Goal: Information Seeking & Learning: Check status

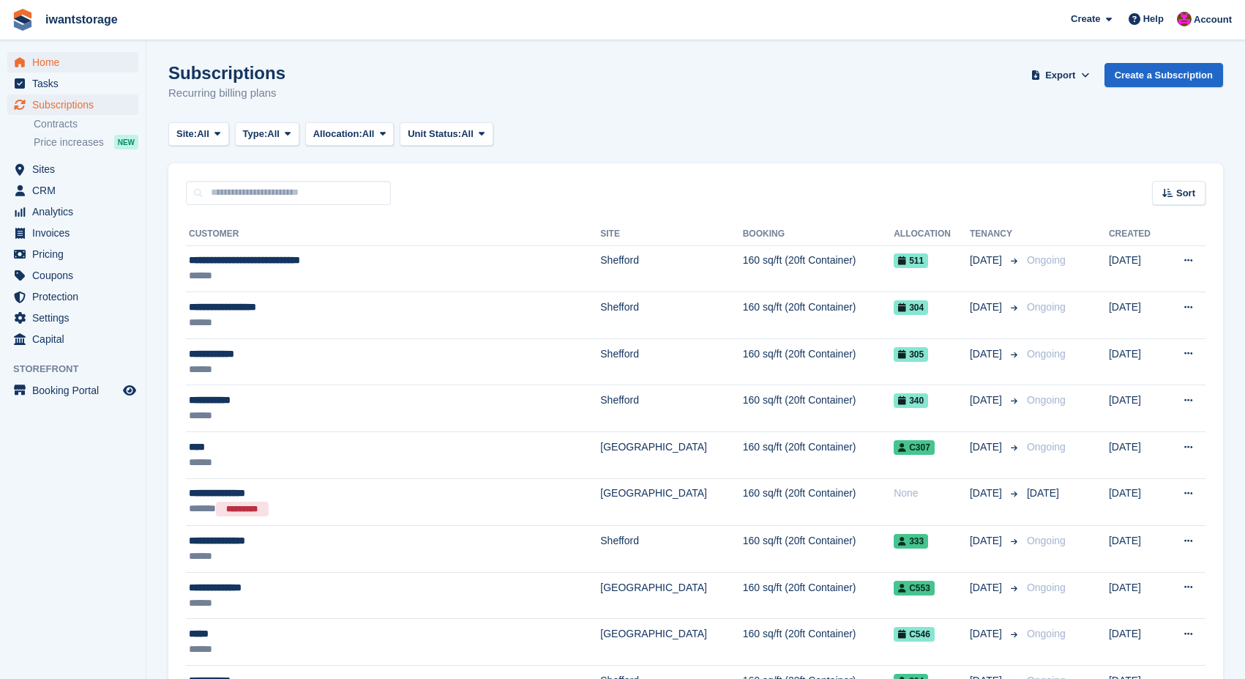
click at [52, 58] on span "Home" at bounding box center [76, 62] width 88 height 21
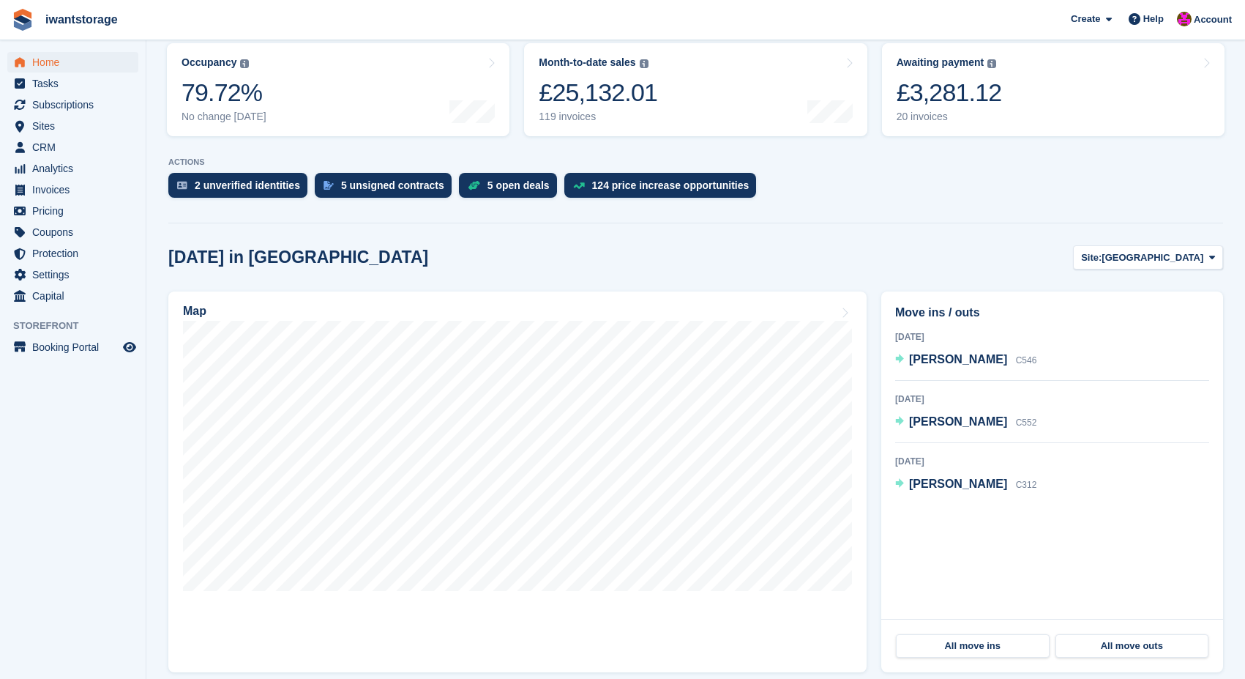
scroll to position [193, 0]
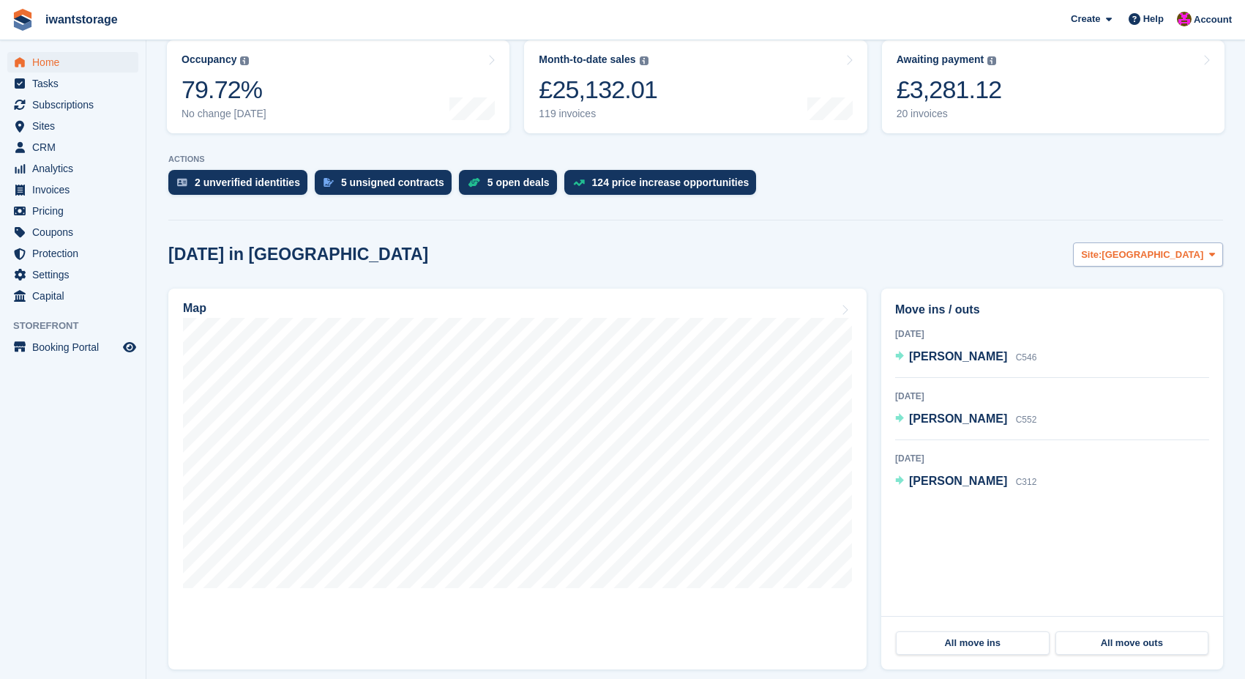
click at [1102, 248] on span "Site:" at bounding box center [1091, 254] width 21 height 15
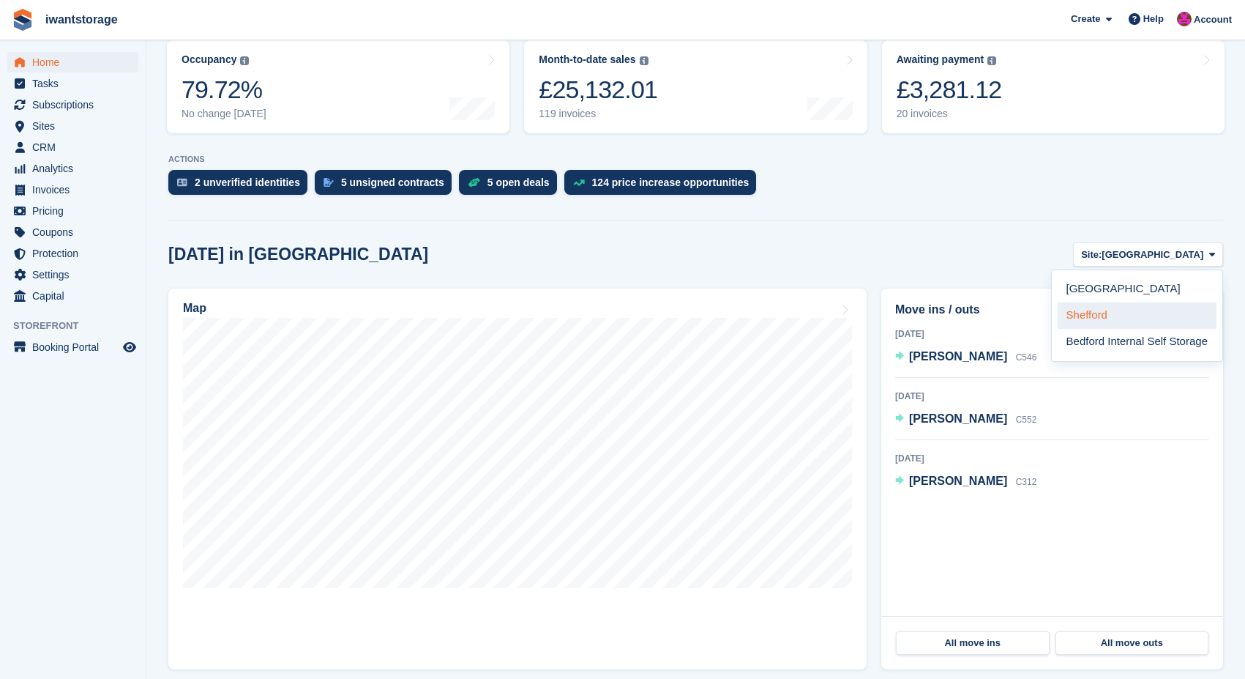
click at [1088, 311] on link "Shefford" at bounding box center [1137, 315] width 159 height 26
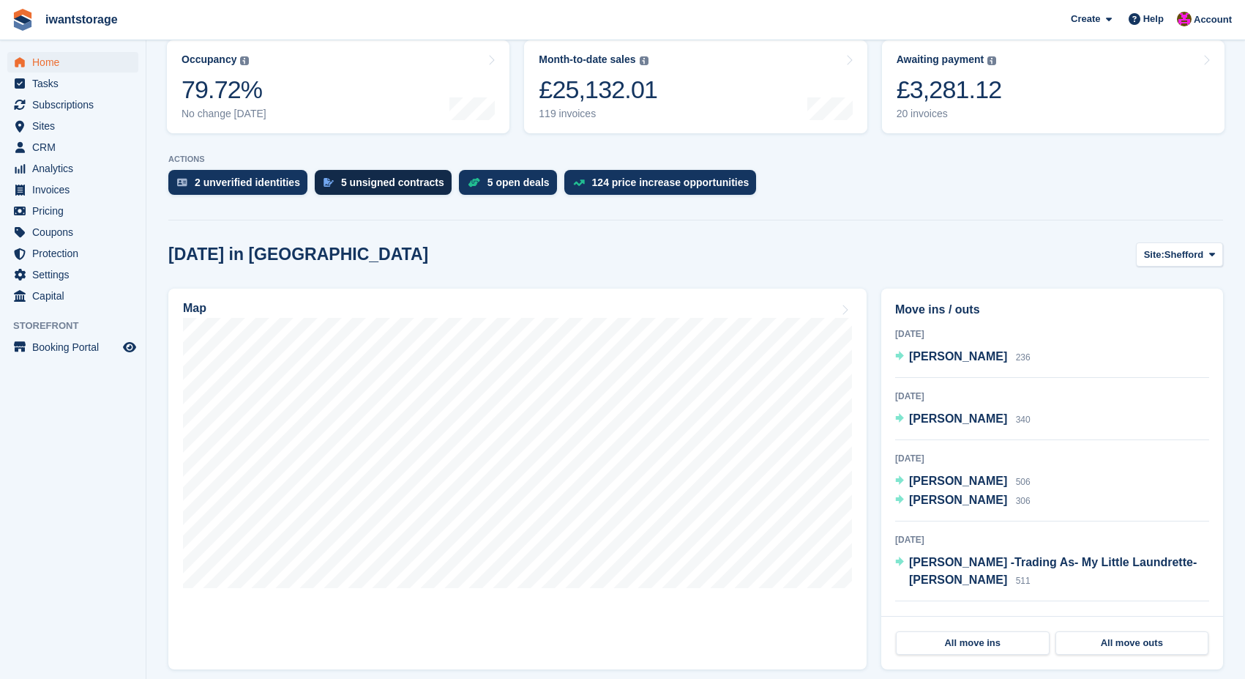
click at [374, 190] on div "5 unsigned contracts" at bounding box center [383, 182] width 137 height 25
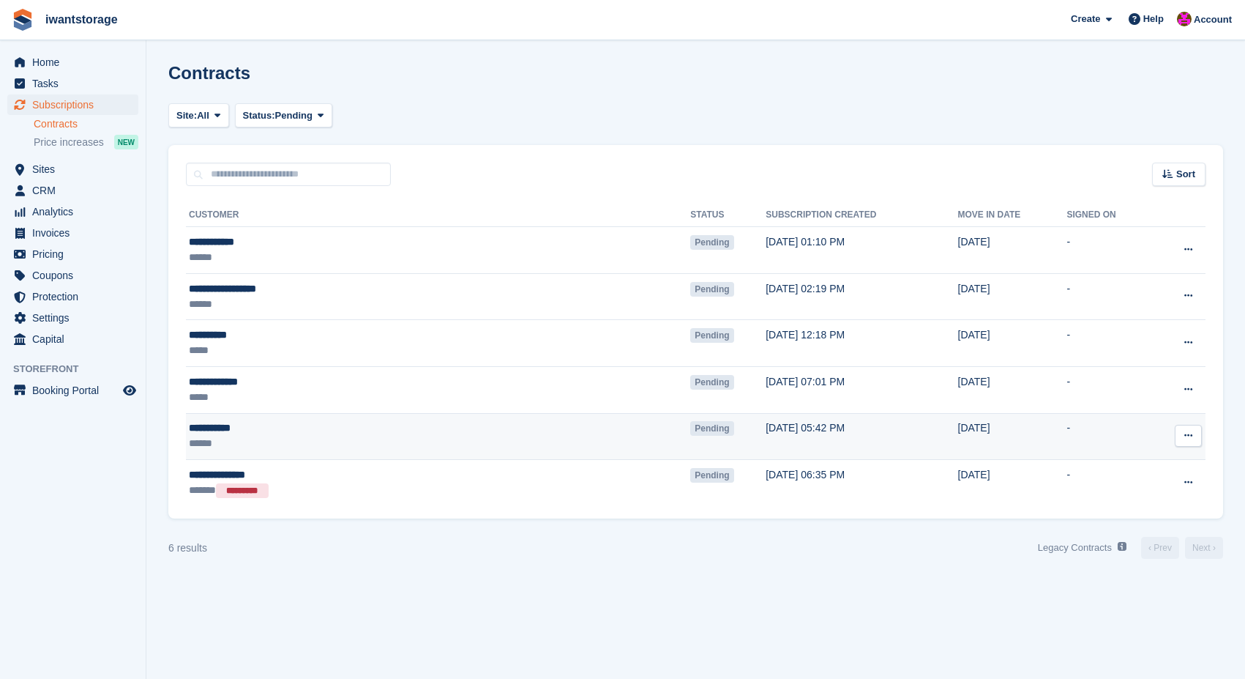
click at [1190, 434] on icon at bounding box center [1189, 436] width 8 height 10
click at [1124, 524] on p "Send contract" at bounding box center [1131, 521] width 127 height 19
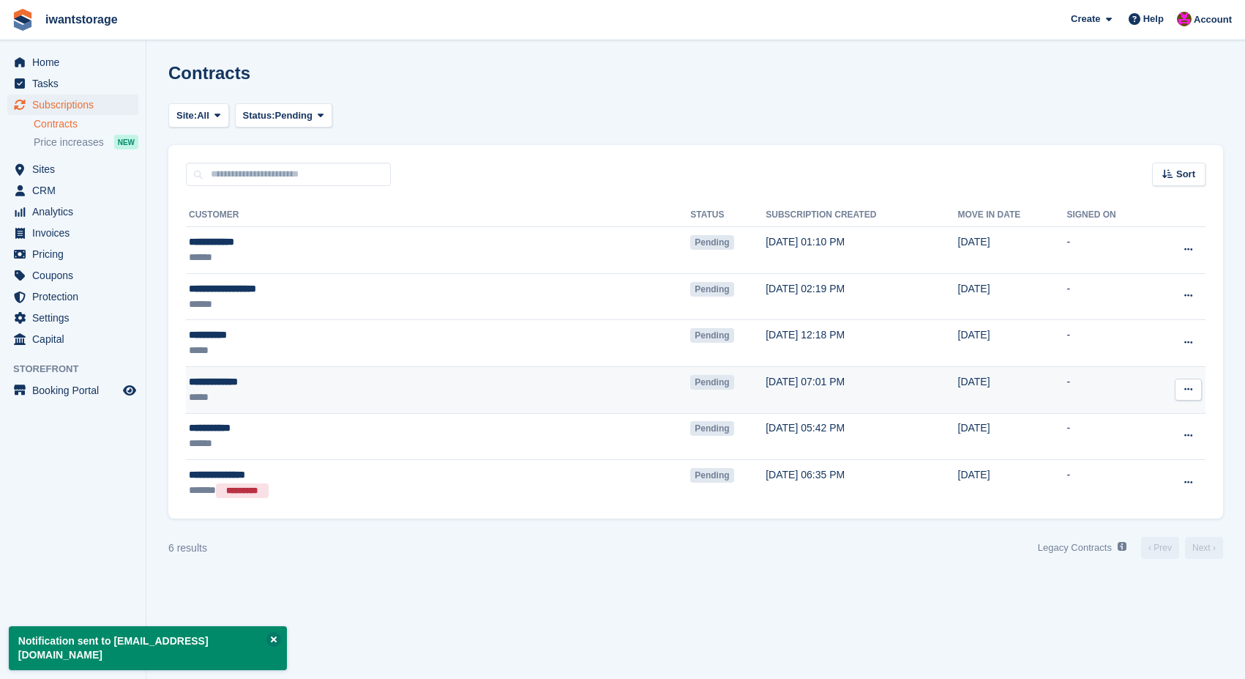
click at [1192, 387] on icon at bounding box center [1189, 389] width 8 height 10
click at [1136, 473] on p "Send reminder" at bounding box center [1131, 475] width 127 height 19
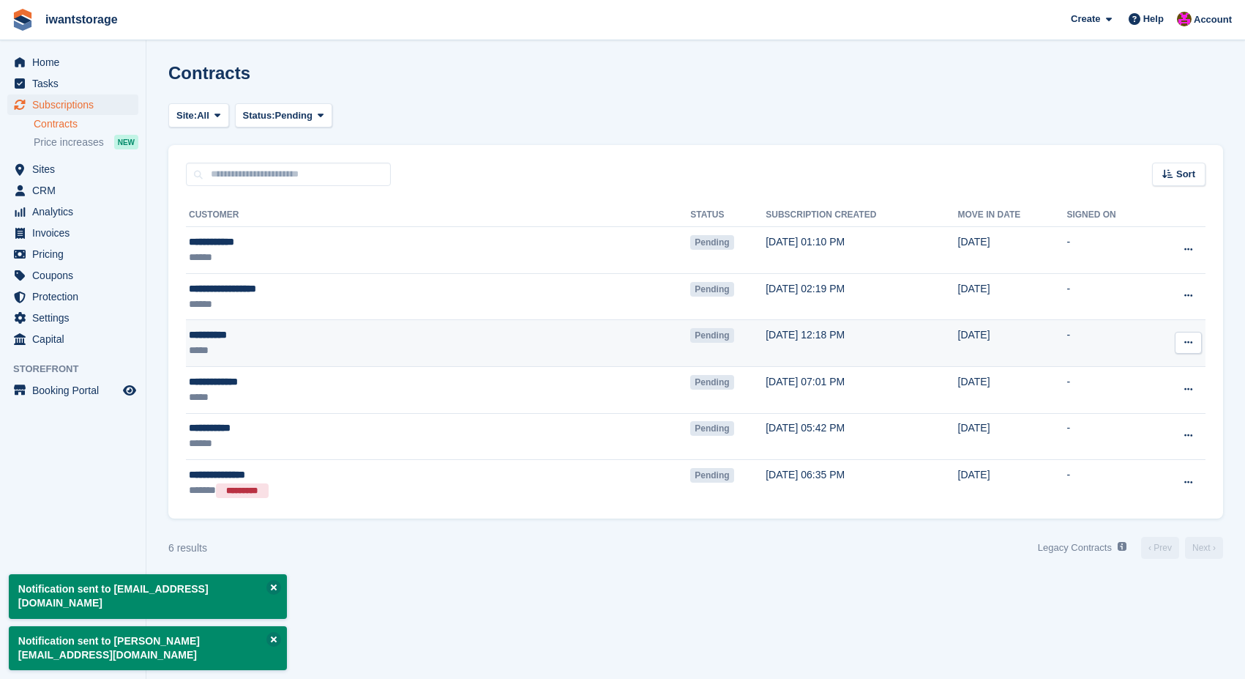
click at [1188, 340] on icon at bounding box center [1189, 343] width 8 height 10
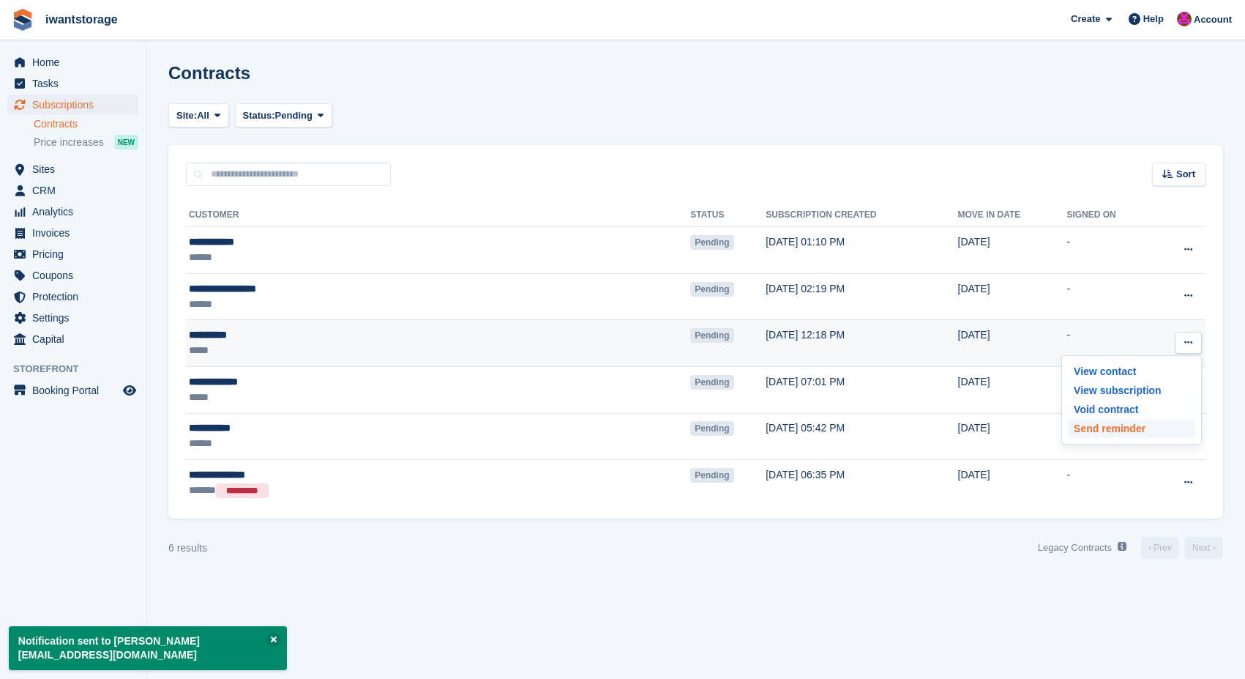
click at [1137, 424] on p "Send reminder" at bounding box center [1131, 428] width 127 height 19
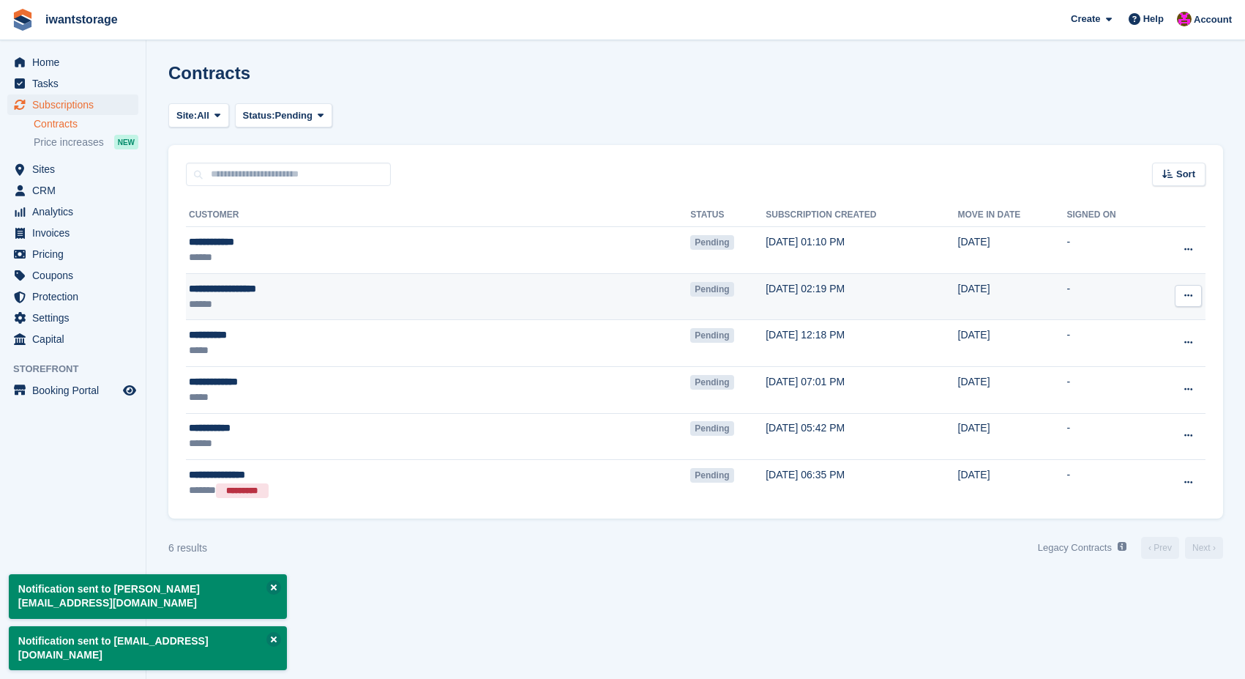
click at [1192, 292] on icon at bounding box center [1189, 296] width 8 height 10
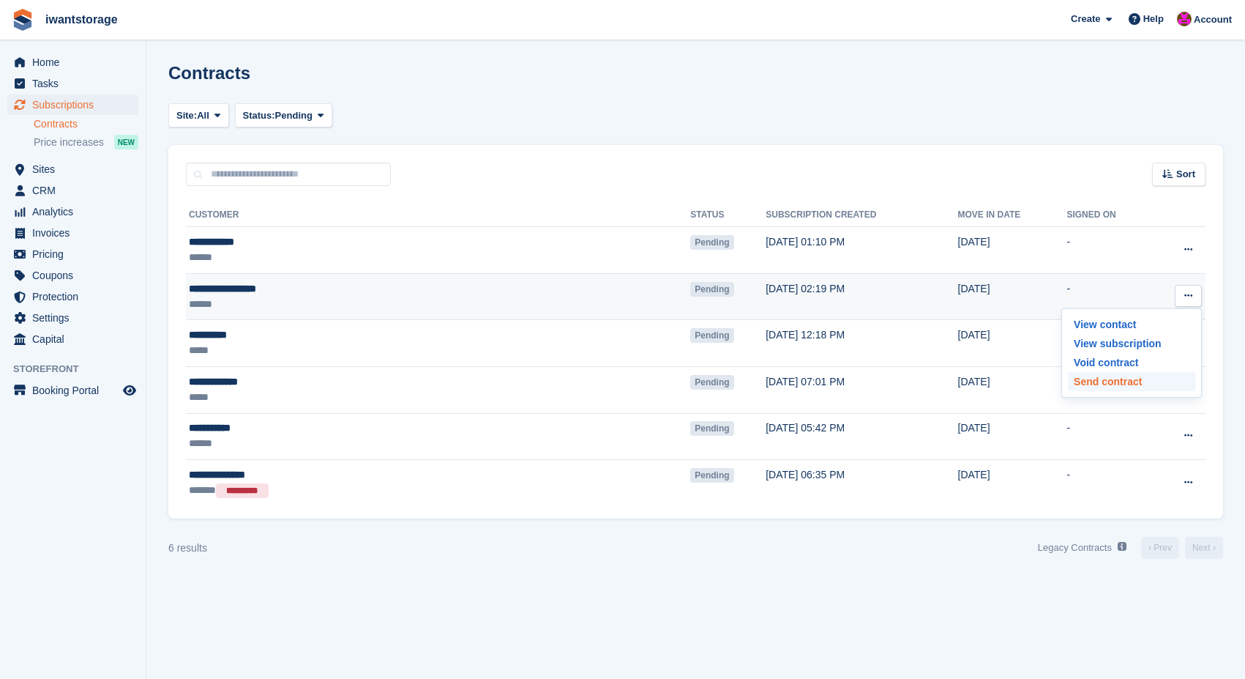
click at [1109, 384] on p "Send contract" at bounding box center [1131, 381] width 127 height 19
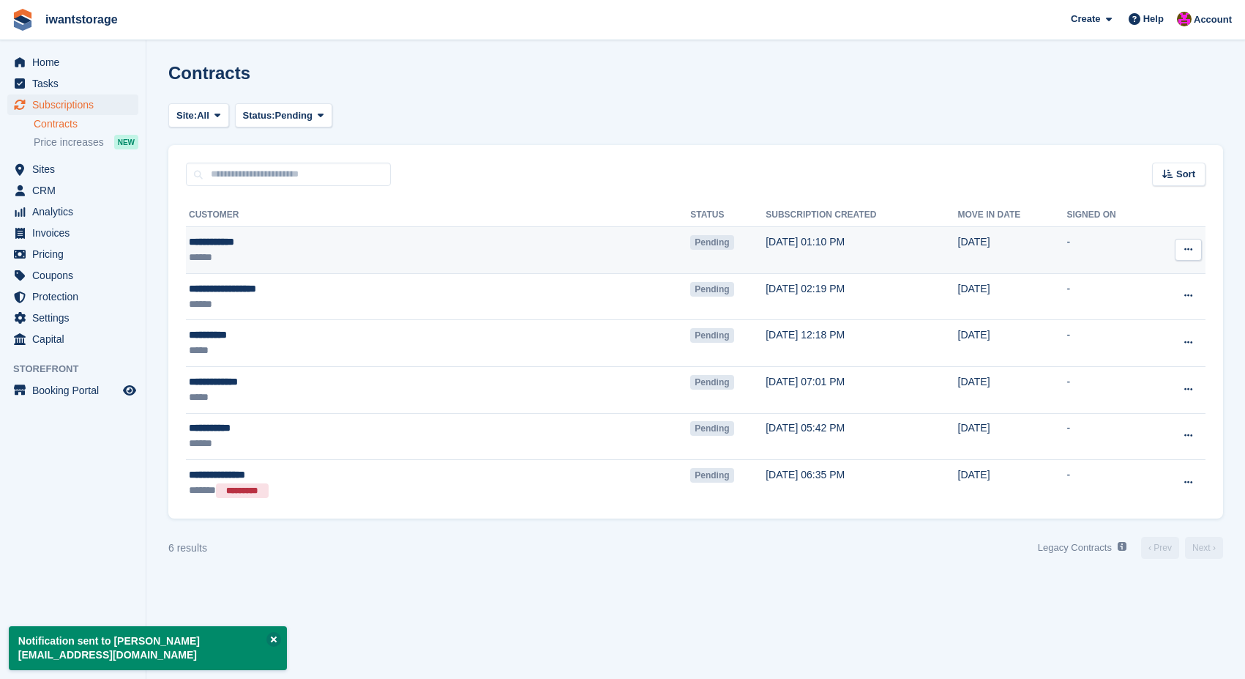
click at [1185, 245] on icon at bounding box center [1189, 250] width 8 height 10
click at [1125, 338] on p "Send contract" at bounding box center [1131, 335] width 127 height 19
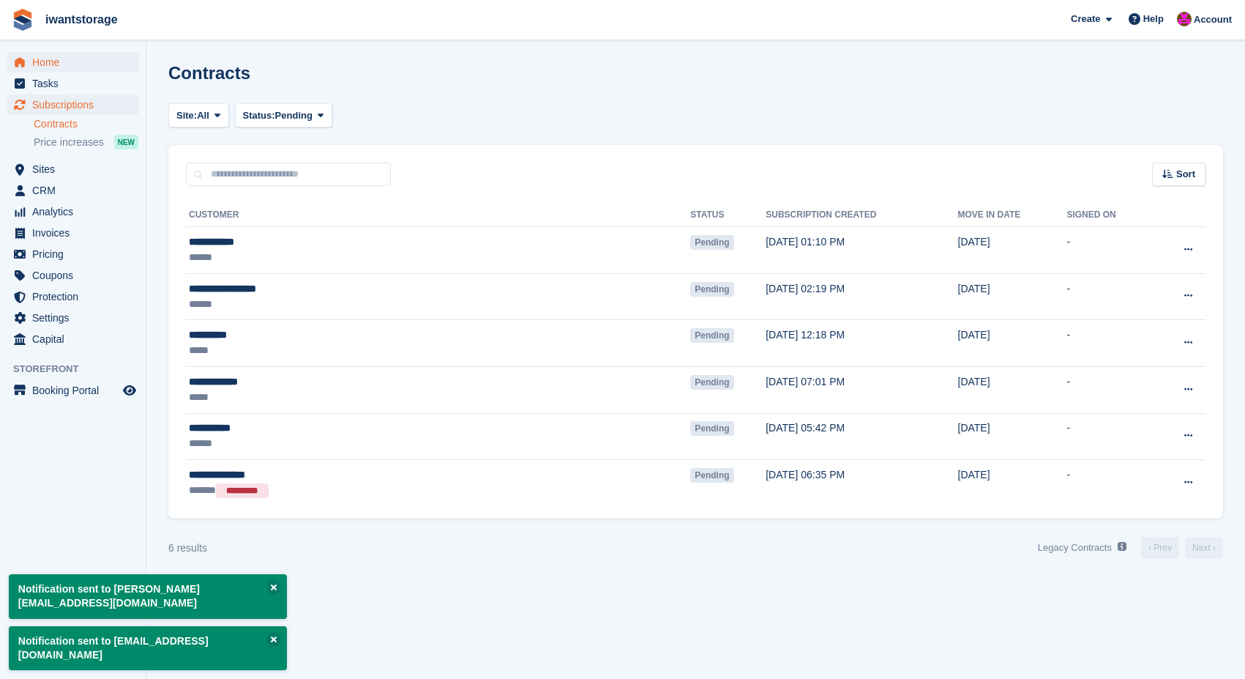
click at [56, 62] on span "Home" at bounding box center [76, 62] width 88 height 21
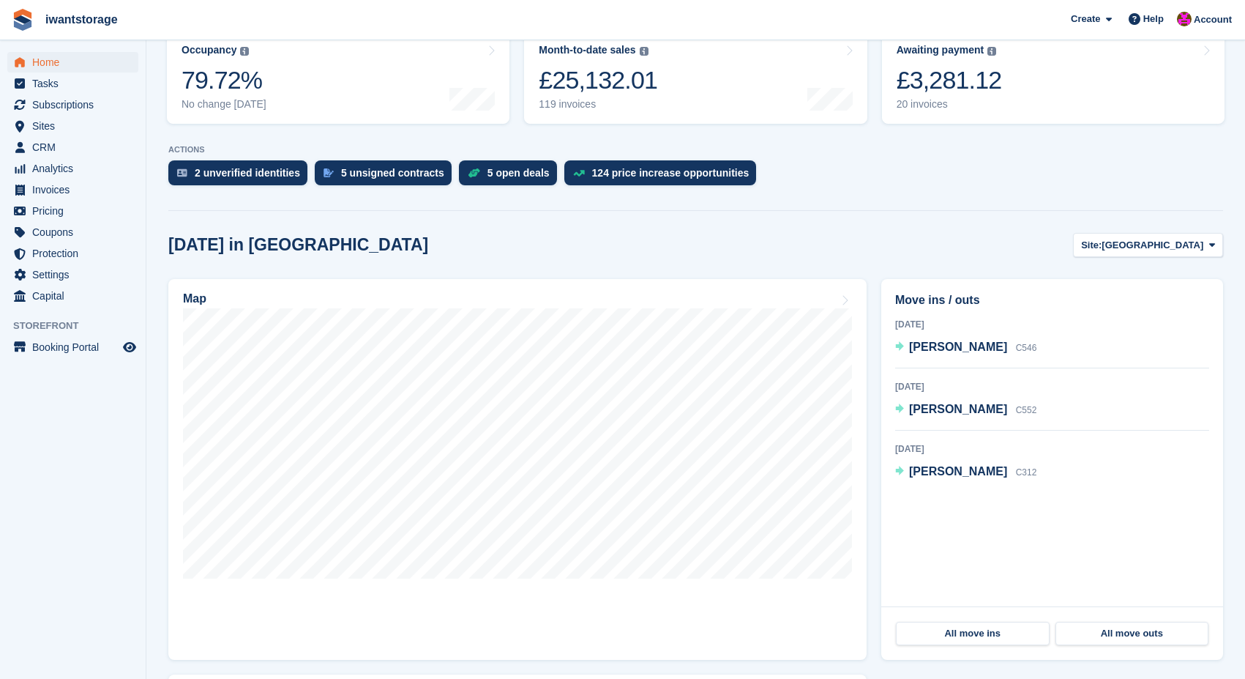
scroll to position [142, 0]
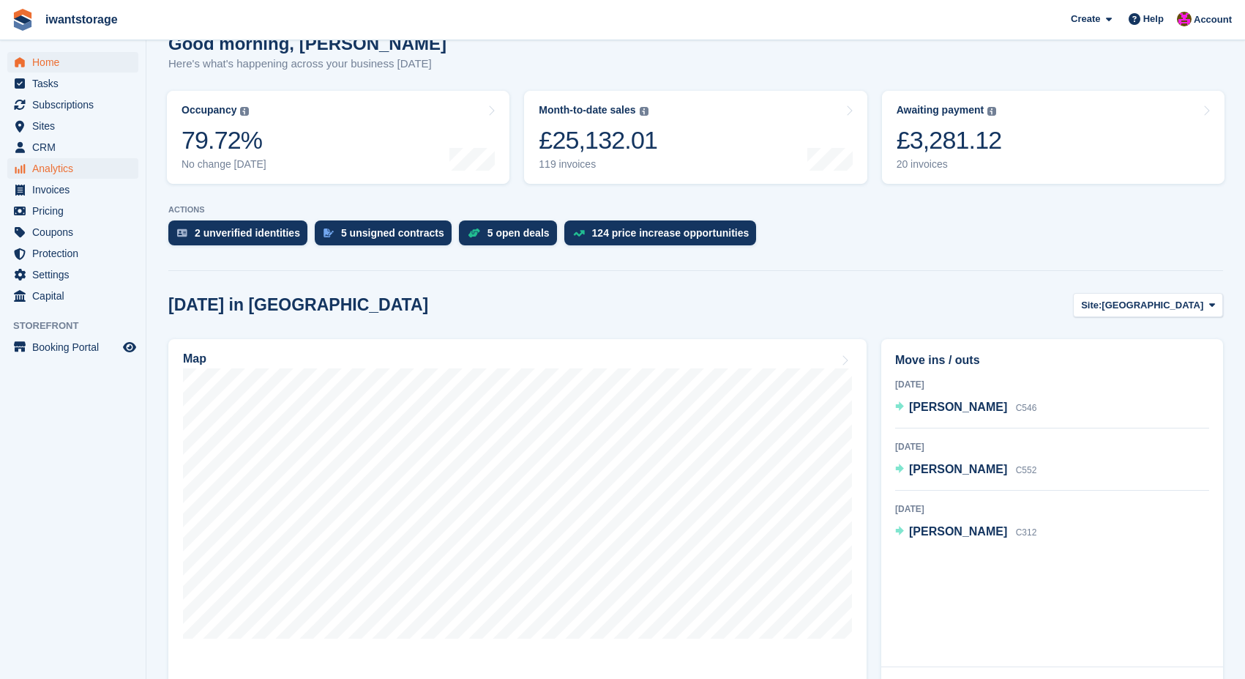
click at [54, 171] on span "Analytics" at bounding box center [76, 168] width 88 height 21
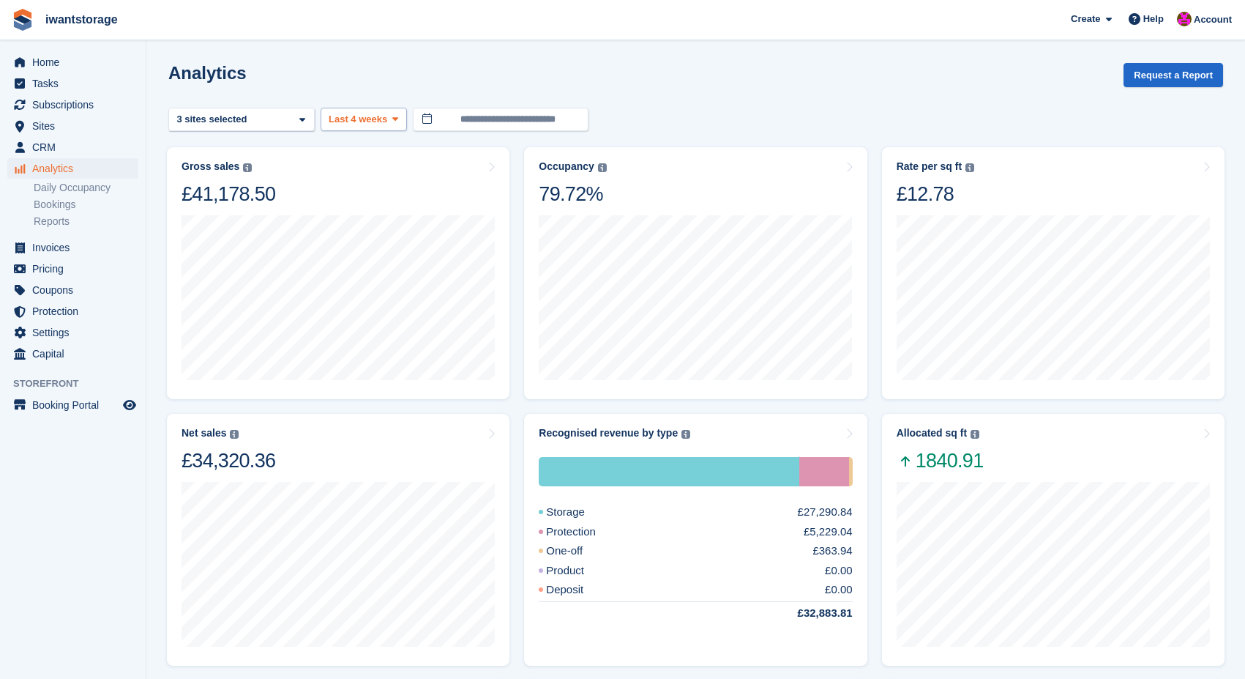
click at [354, 119] on span "Last 4 weeks" at bounding box center [358, 119] width 59 height 15
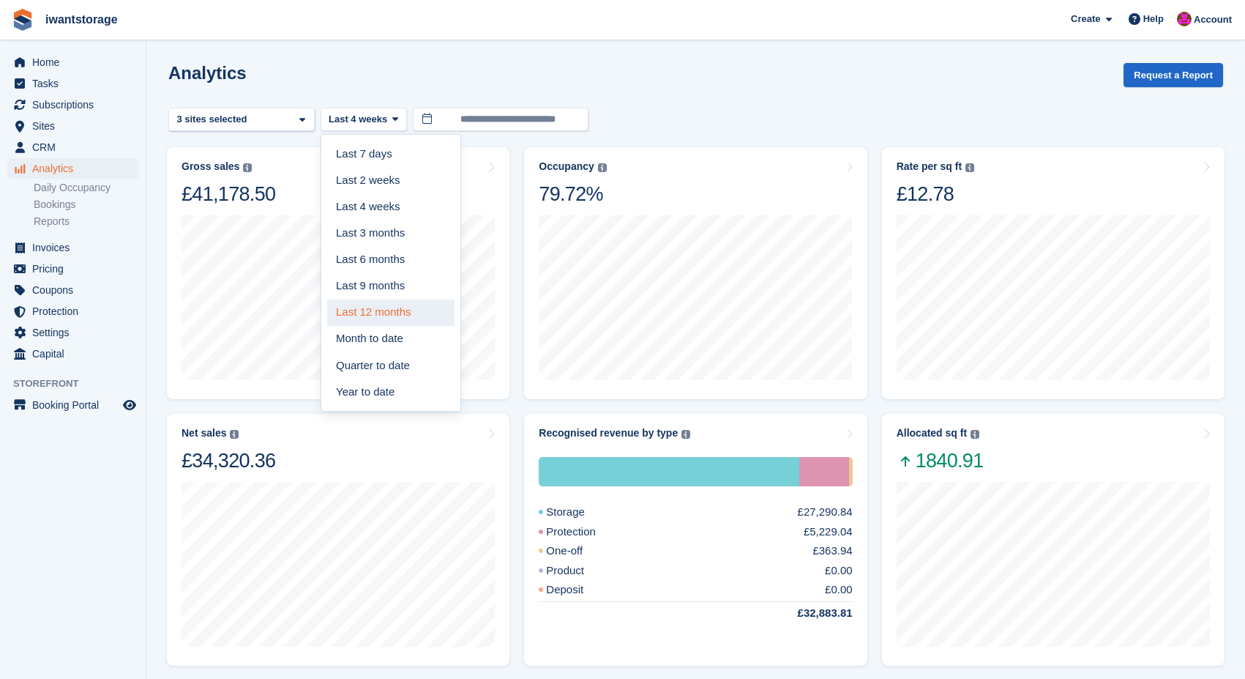
click at [384, 312] on link "Last 12 months" at bounding box center [390, 312] width 127 height 26
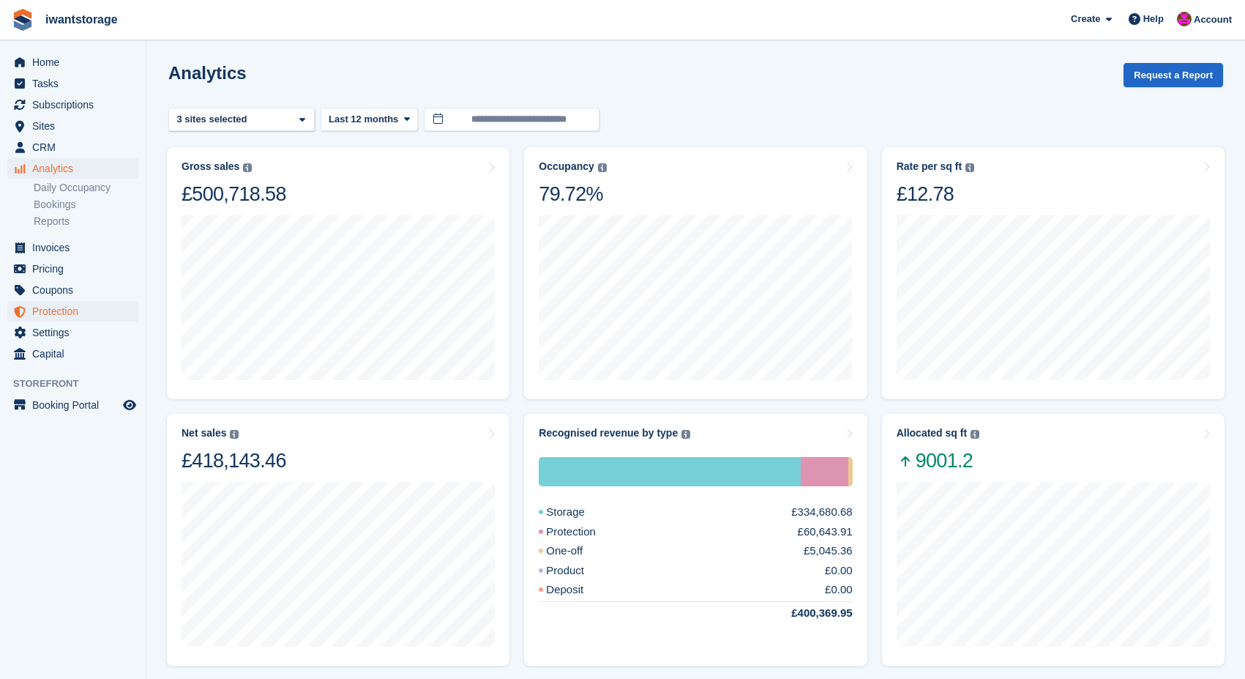
click at [79, 315] on span "Protection" at bounding box center [76, 311] width 88 height 21
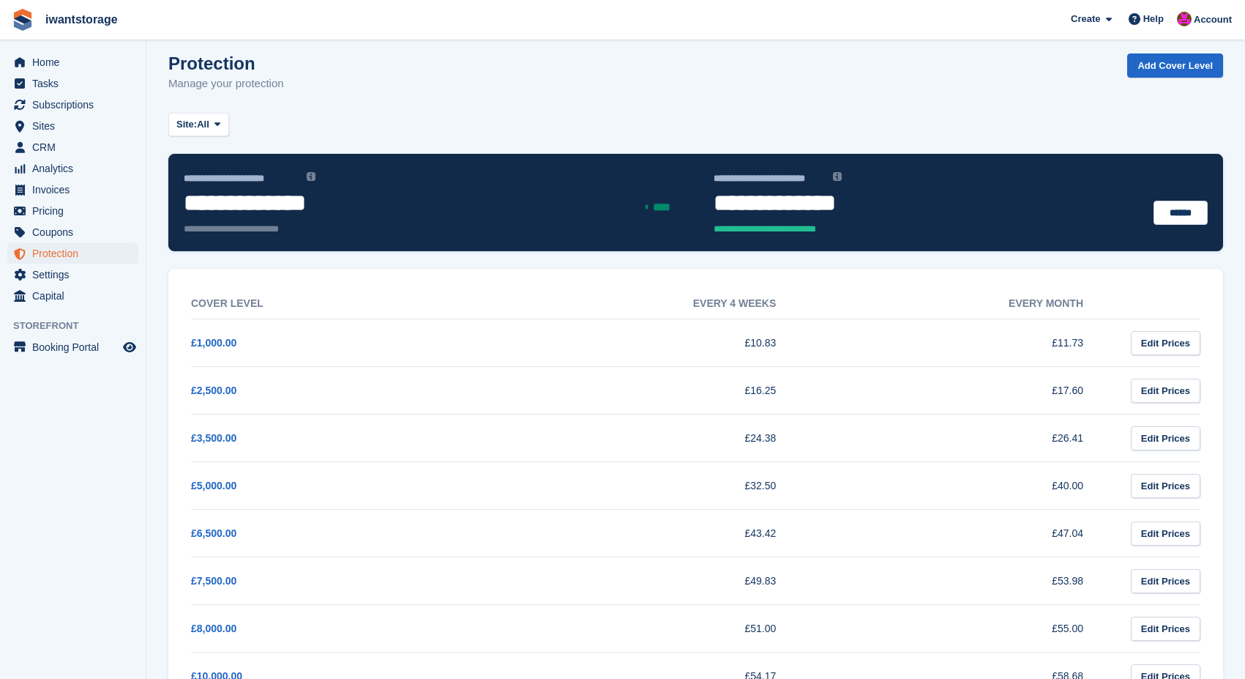
scroll to position [12, 0]
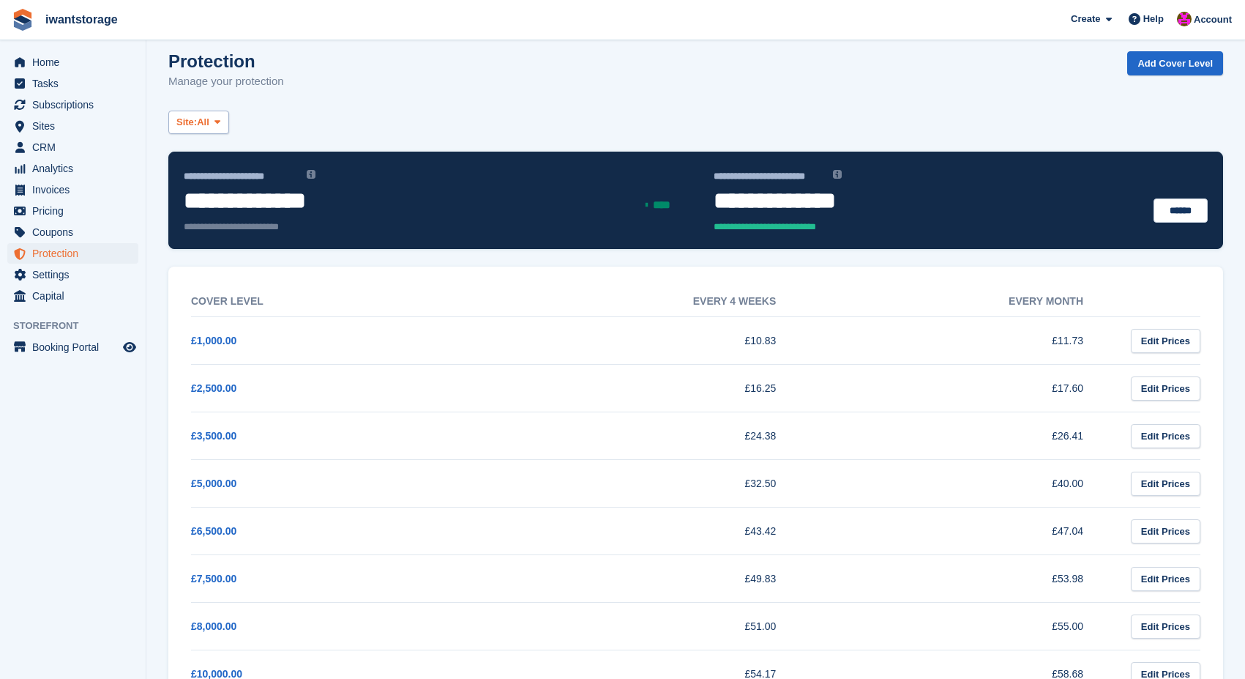
click at [216, 115] on button "Site: All" at bounding box center [198, 123] width 61 height 24
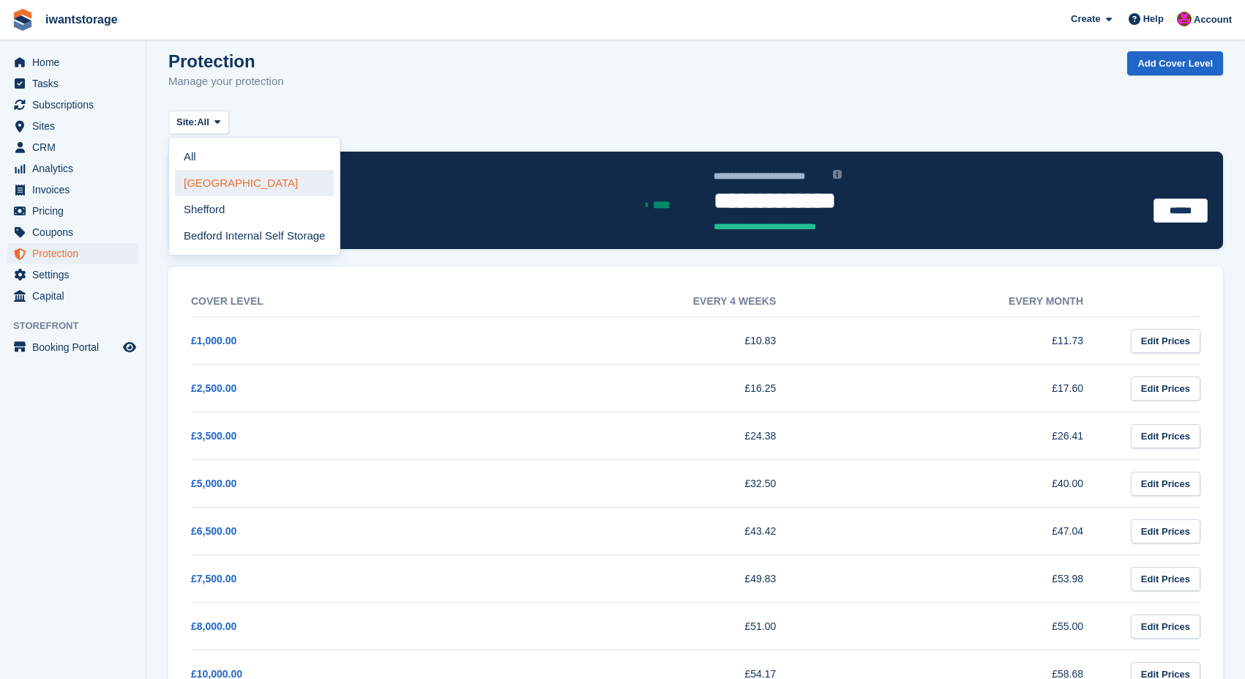
click at [220, 181] on link "[GEOGRAPHIC_DATA]" at bounding box center [254, 183] width 159 height 26
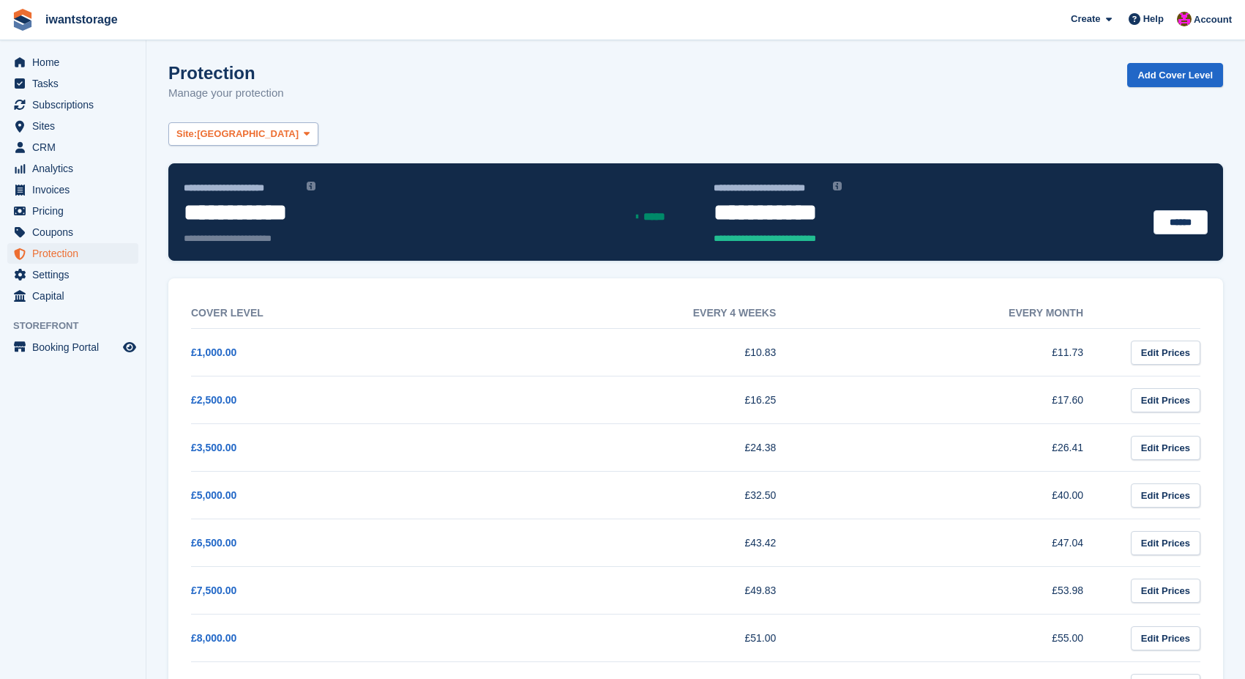
click at [221, 128] on span "[GEOGRAPHIC_DATA]" at bounding box center [248, 134] width 102 height 15
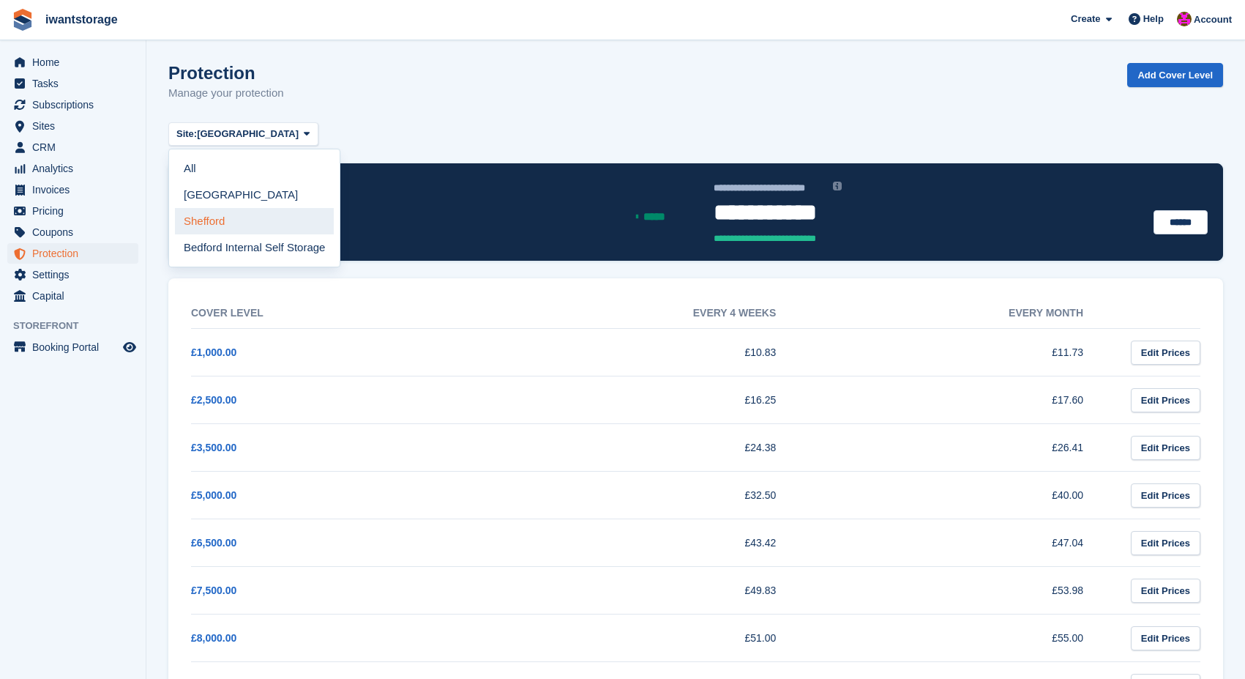
click at [219, 220] on link "Shefford" at bounding box center [254, 221] width 159 height 26
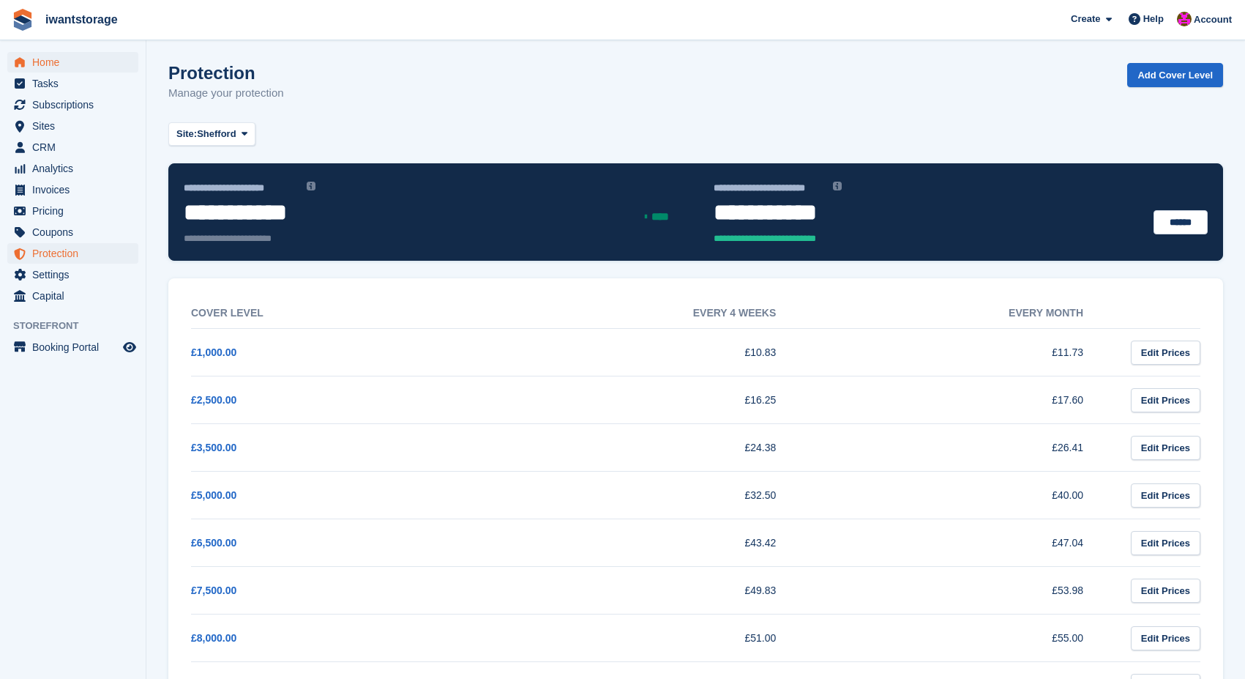
click at [55, 58] on span "Home" at bounding box center [76, 62] width 88 height 21
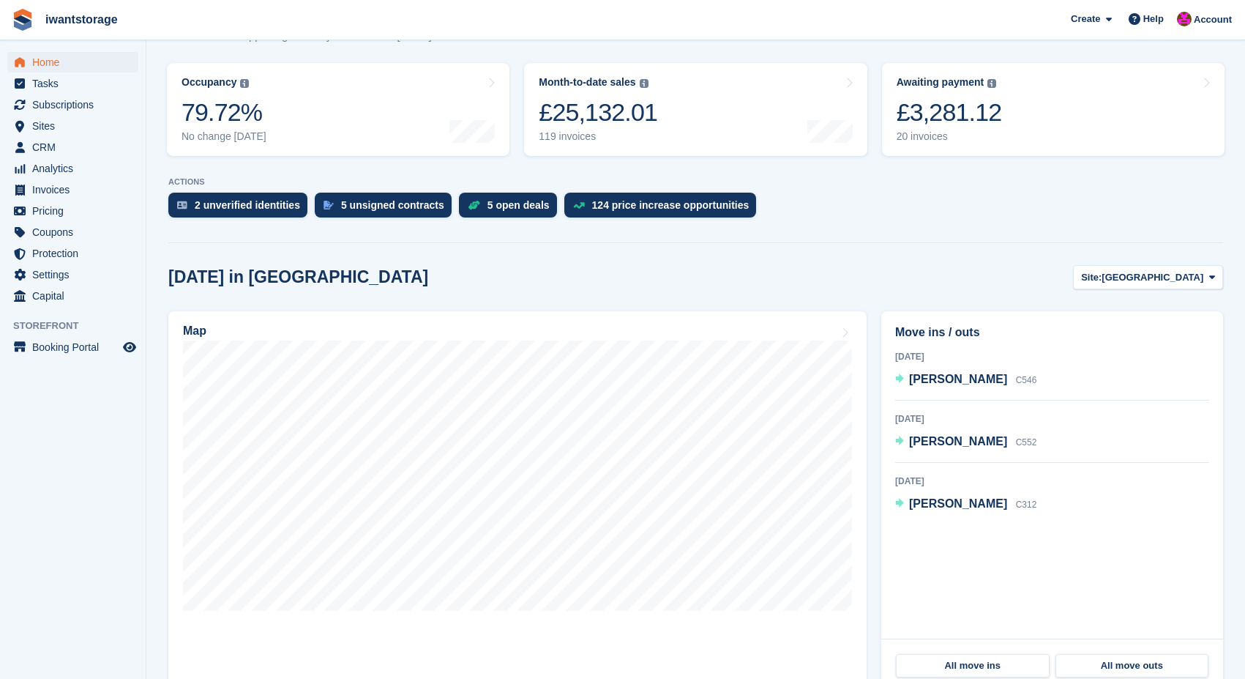
scroll to position [273, 0]
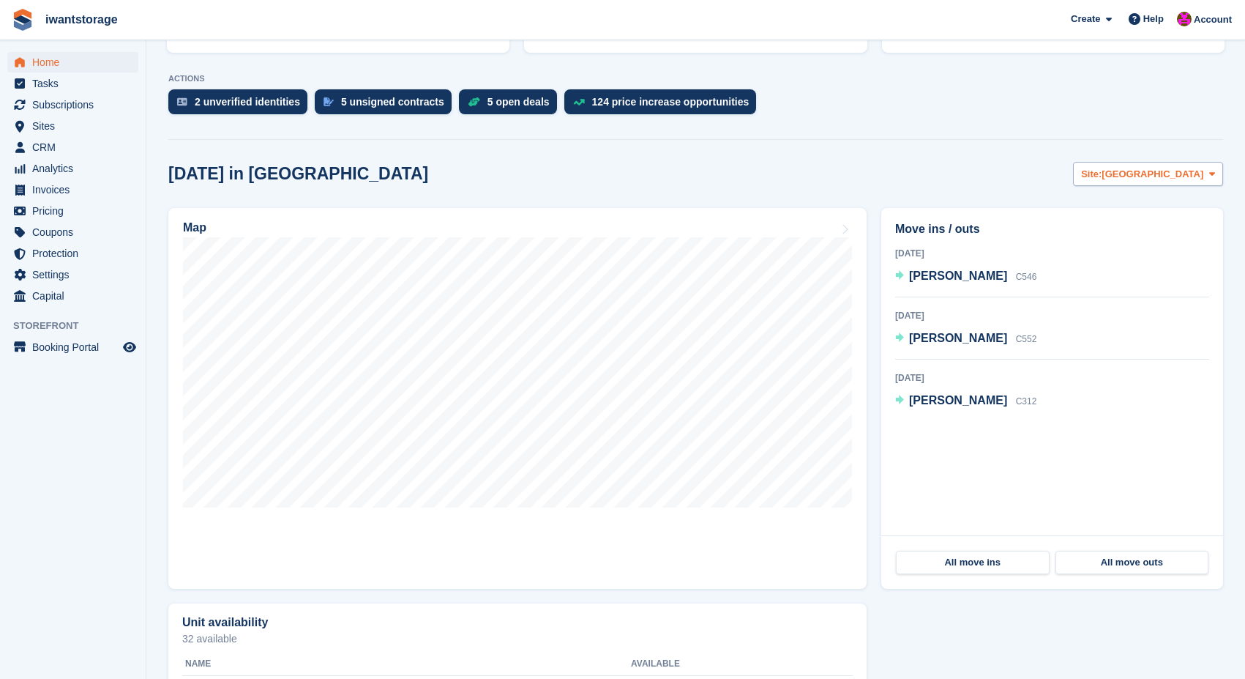
click at [1185, 177] on span "[GEOGRAPHIC_DATA]" at bounding box center [1153, 174] width 102 height 15
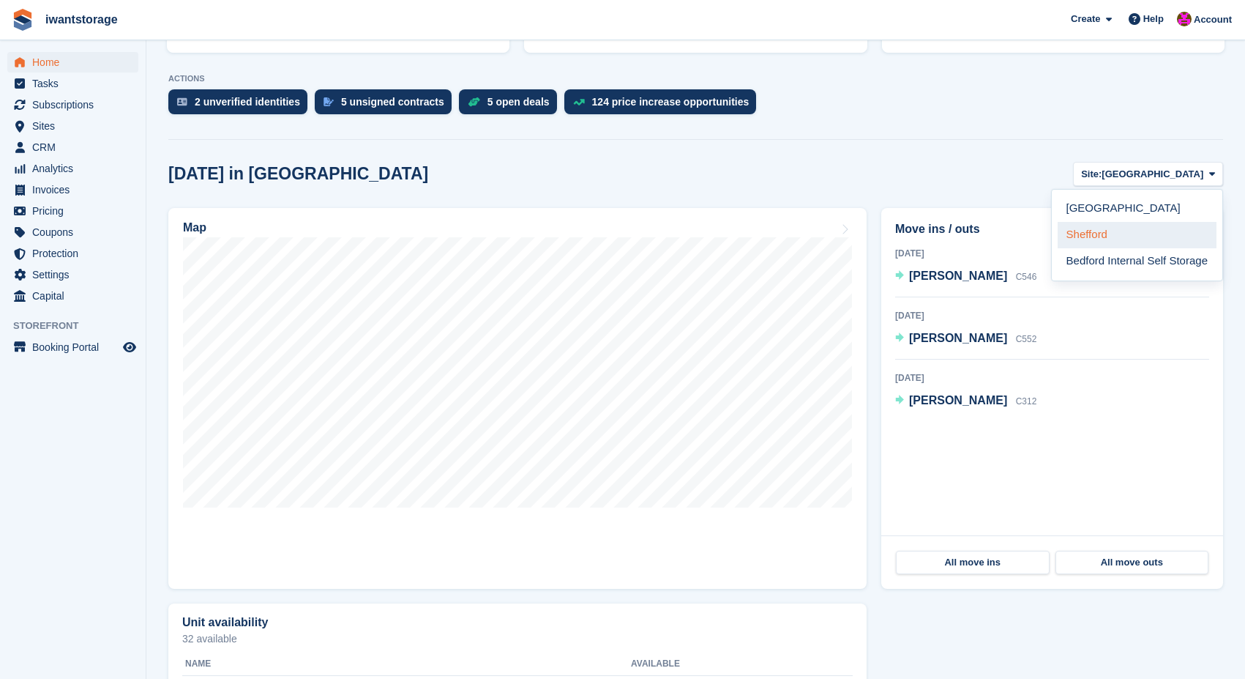
click at [1114, 234] on link "Shefford" at bounding box center [1137, 235] width 159 height 26
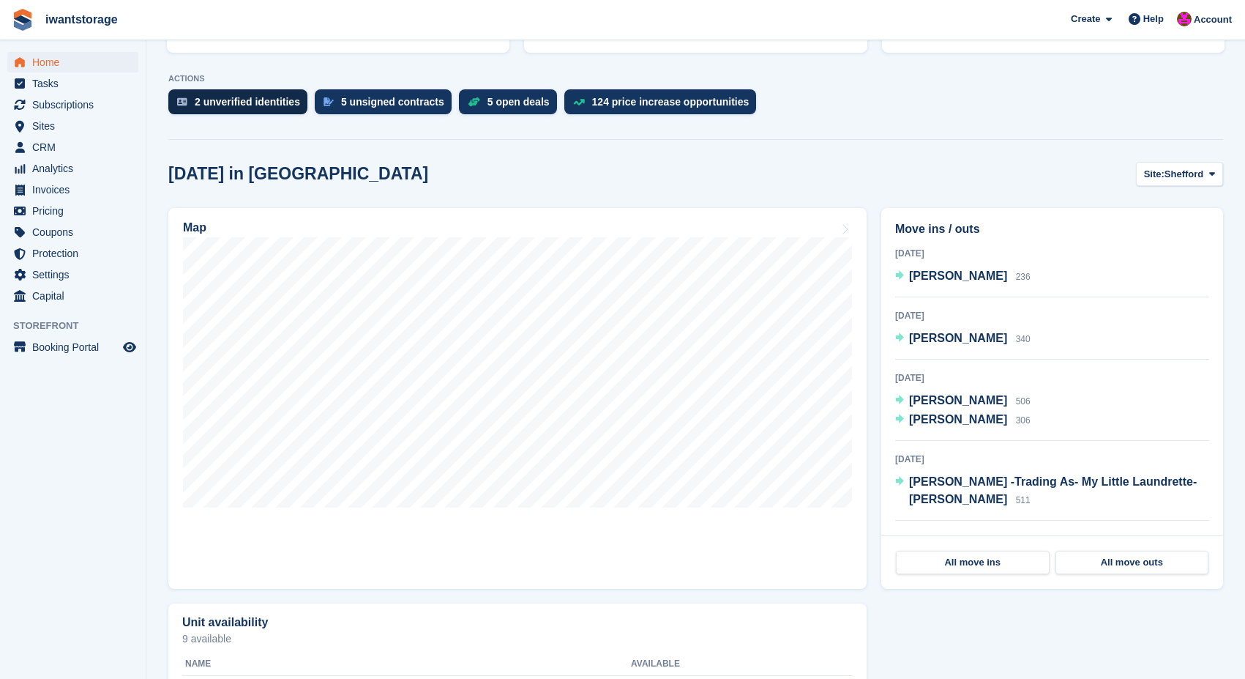
click at [250, 106] on div "2 unverified identities" at bounding box center [247, 102] width 105 height 12
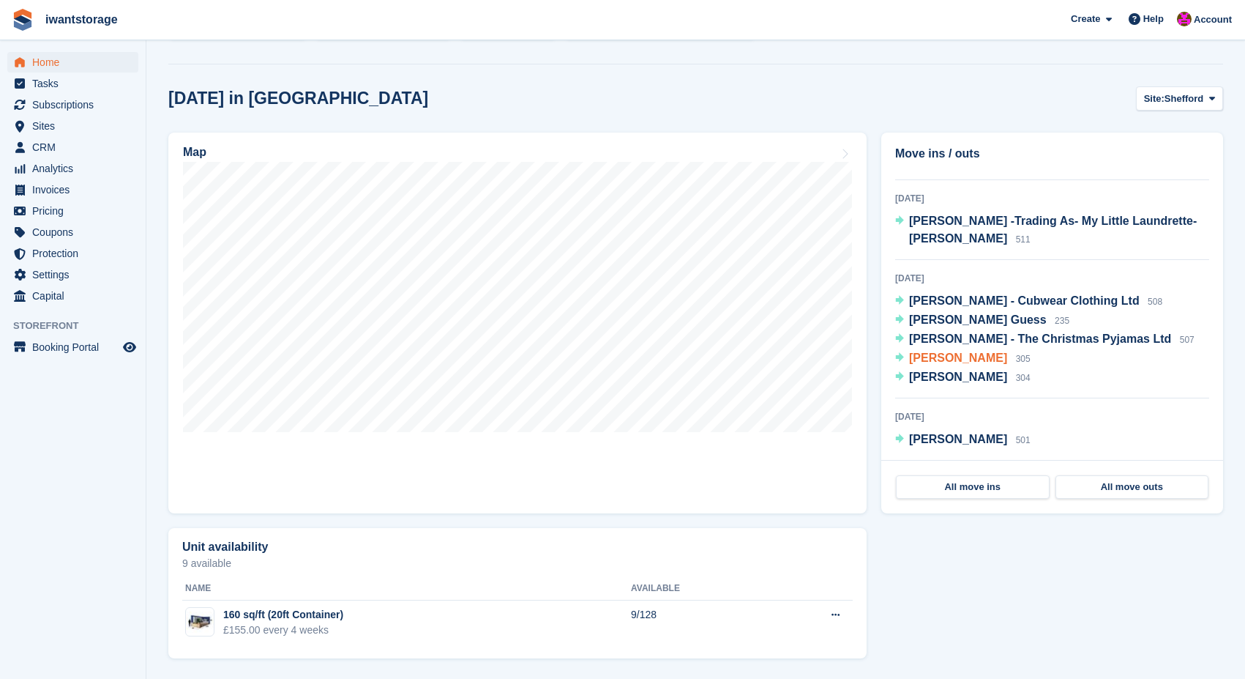
scroll to position [349, 0]
click at [53, 170] on span "Analytics" at bounding box center [76, 168] width 88 height 21
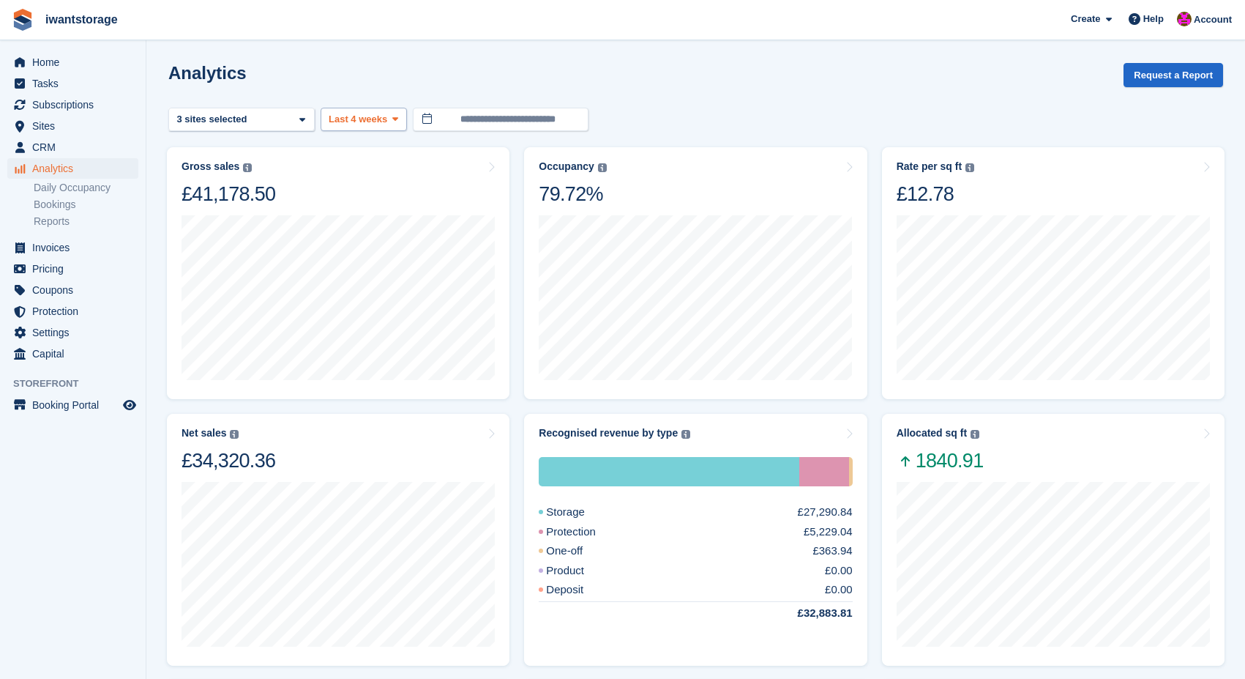
click at [366, 120] on span "Last 4 weeks" at bounding box center [358, 119] width 59 height 15
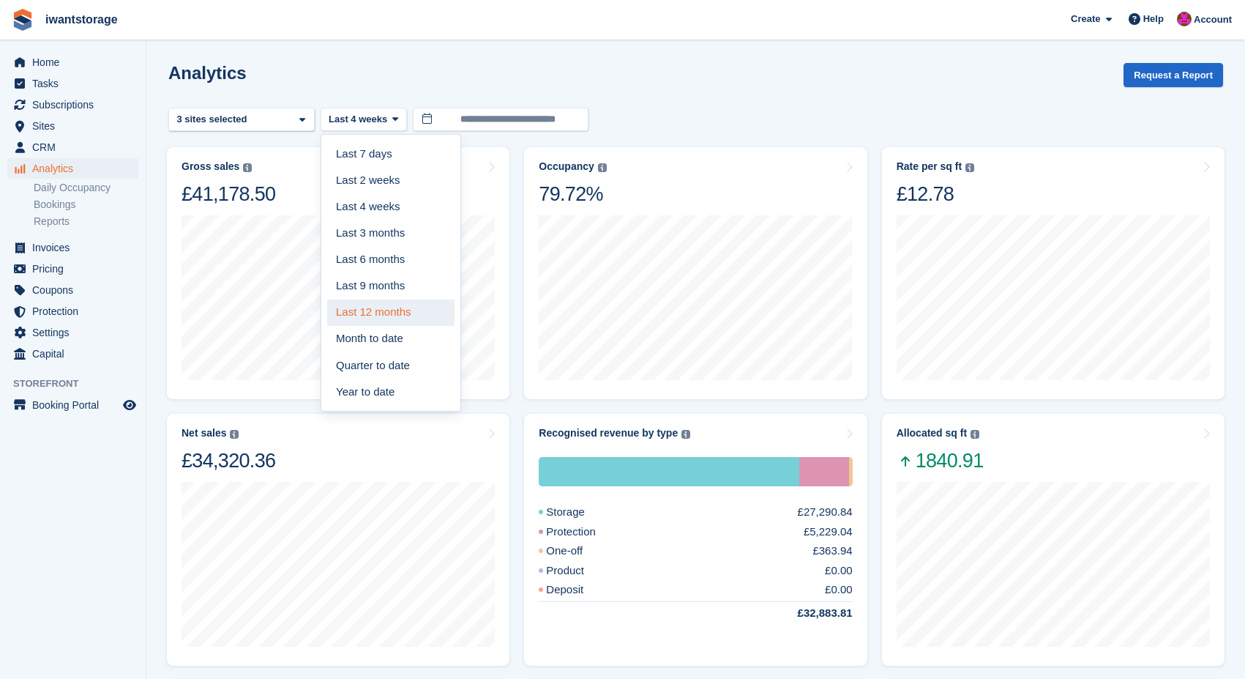
click at [376, 313] on link "Last 12 months" at bounding box center [390, 312] width 127 height 26
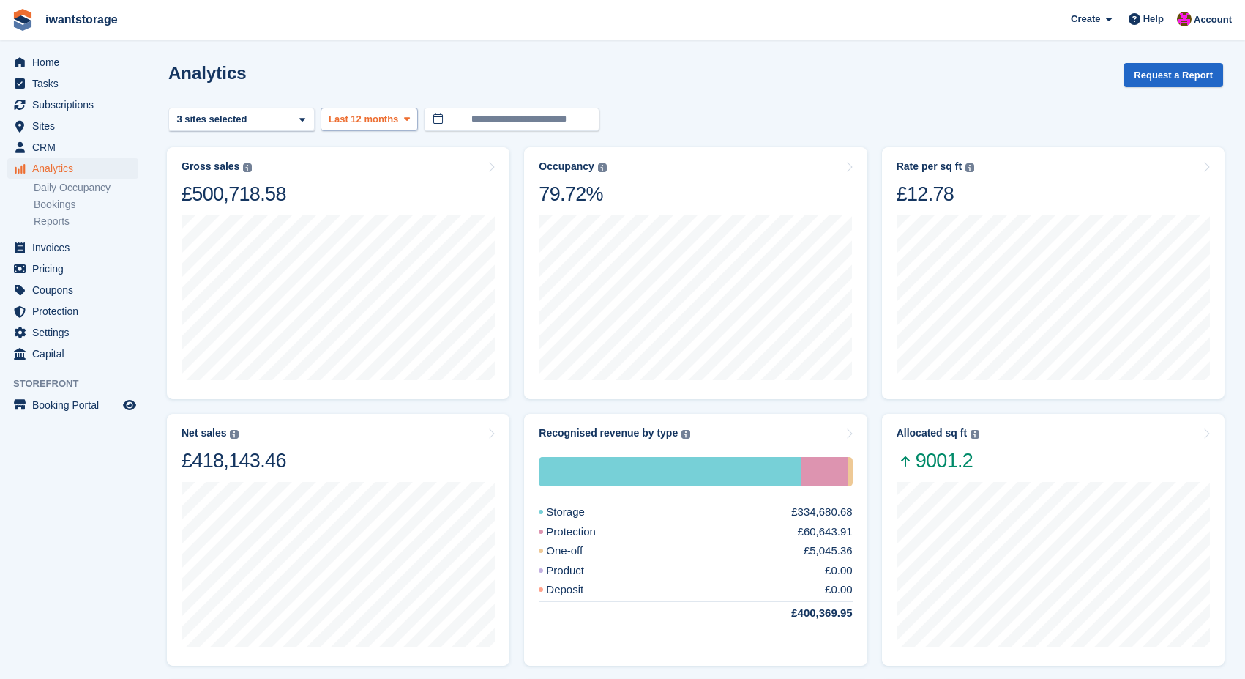
click at [376, 118] on span "Last 12 months" at bounding box center [364, 119] width 70 height 15
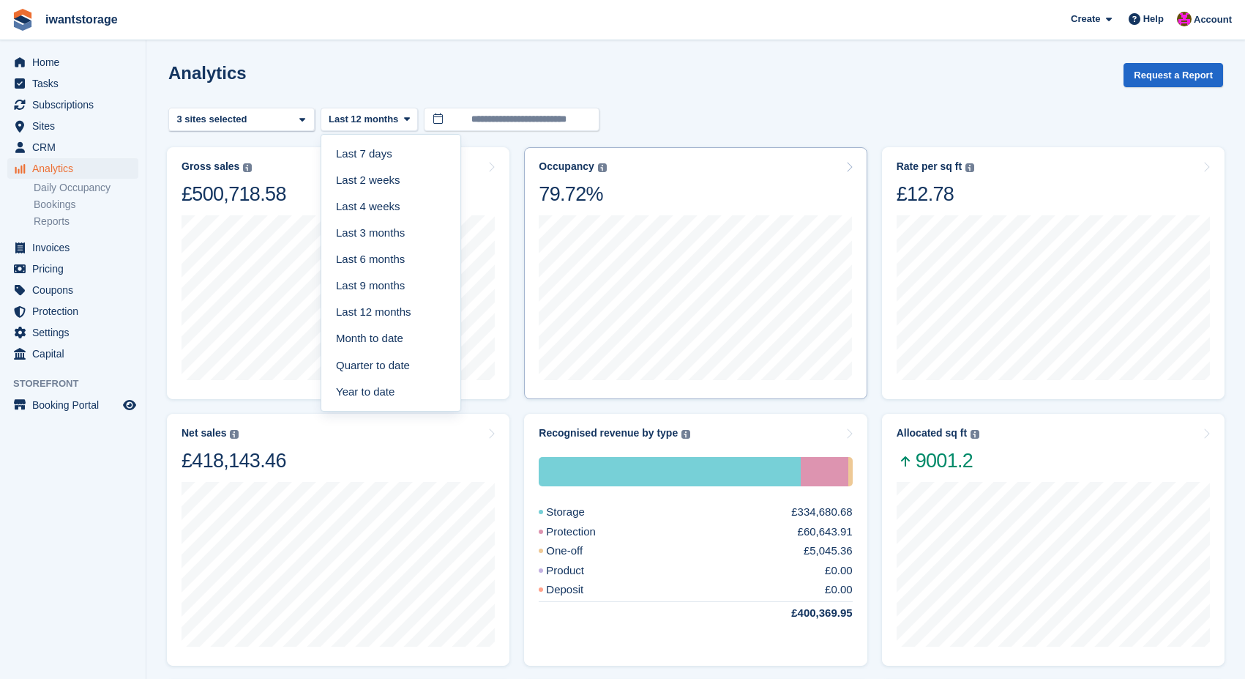
click at [770, 212] on div "Oct 2024 Occupancy 77.32% Sq ft in use 24403.58" at bounding box center [695, 295] width 313 height 179
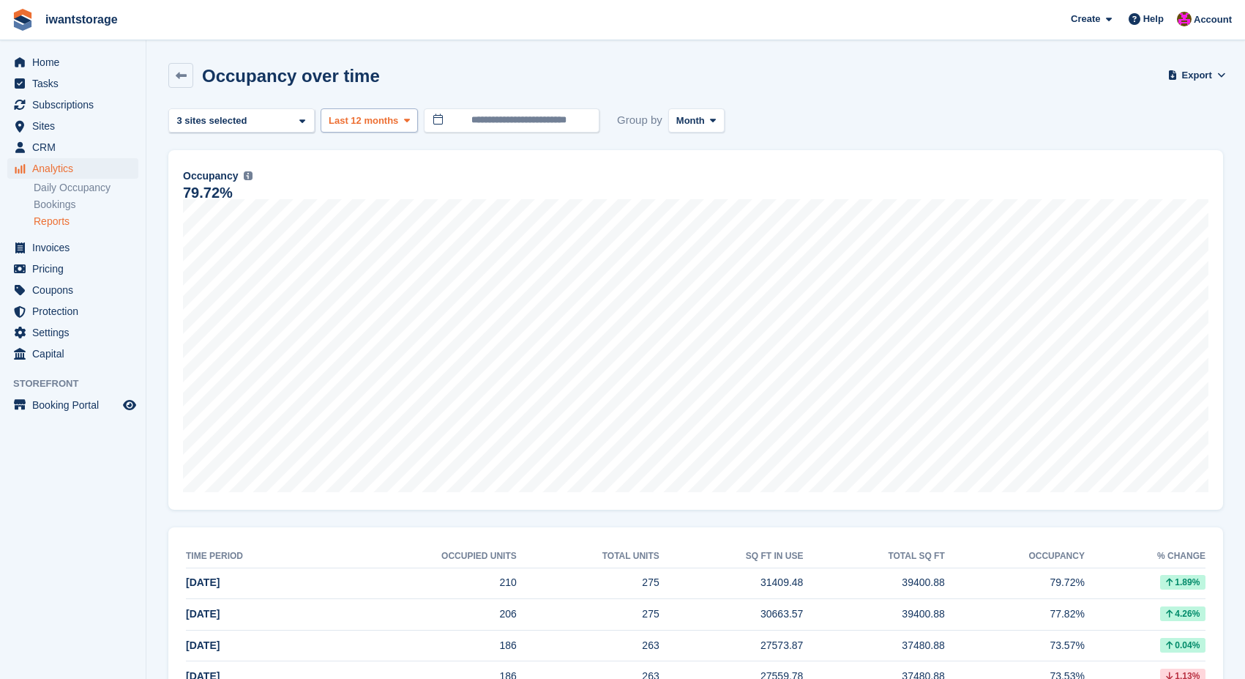
click at [382, 119] on span "Last 12 months" at bounding box center [364, 120] width 70 height 15
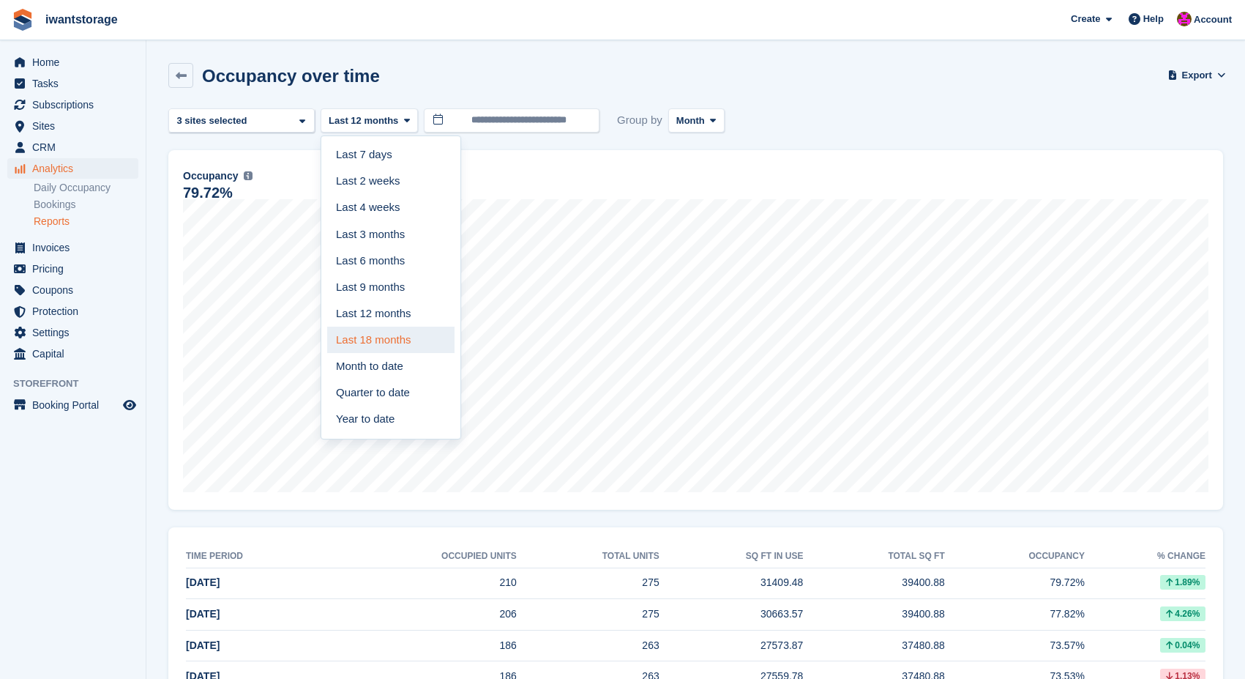
click at [395, 340] on link "Last 18 months" at bounding box center [390, 340] width 127 height 26
